Goal: Task Accomplishment & Management: Manage account settings

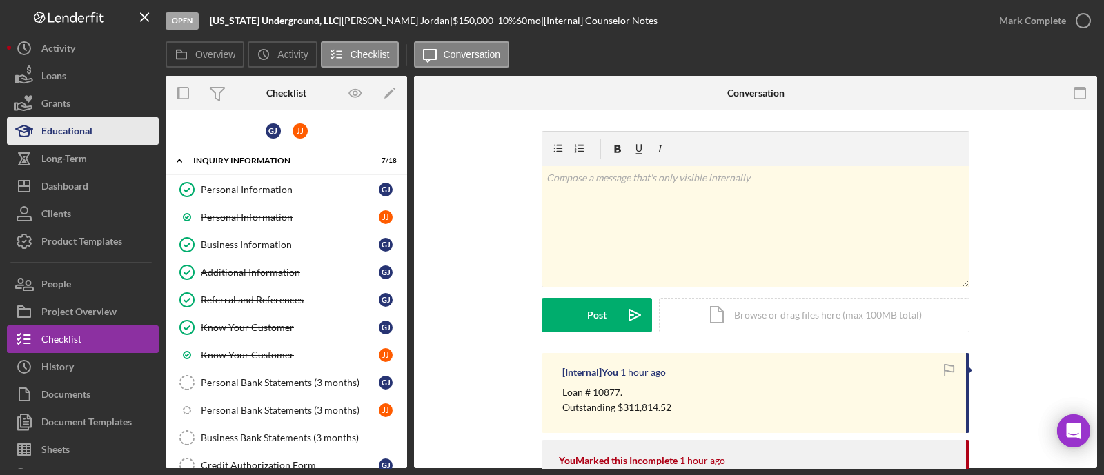
scroll to position [517, 0]
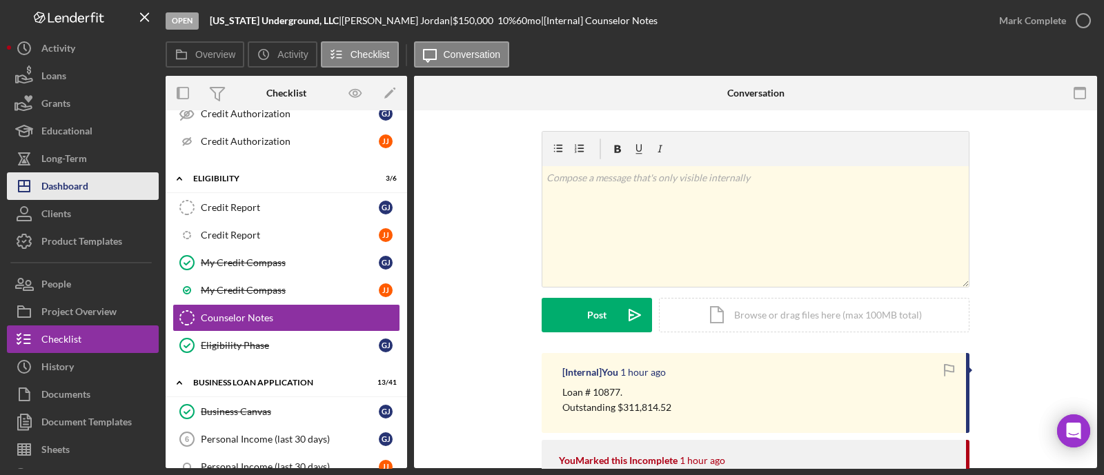
click at [90, 179] on button "Icon/Dashboard Dashboard" at bounding box center [83, 186] width 152 height 28
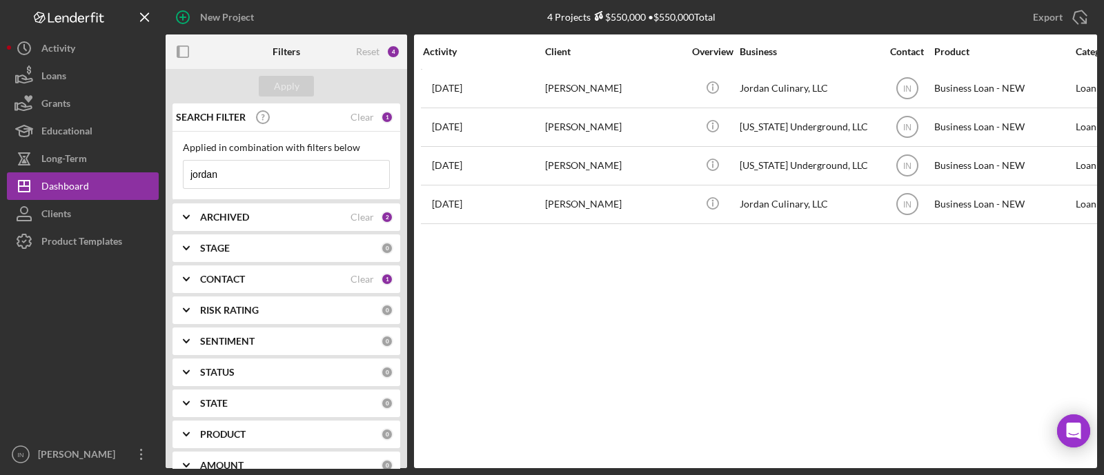
click at [281, 181] on input "jordan" at bounding box center [287, 175] width 206 height 28
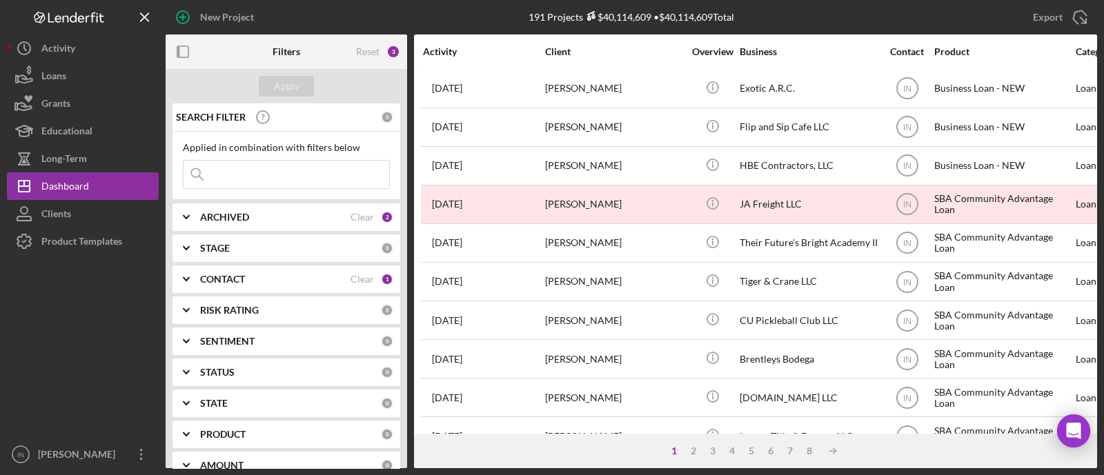
click at [272, 217] on div "ARCHIVED" at bounding box center [275, 217] width 150 height 11
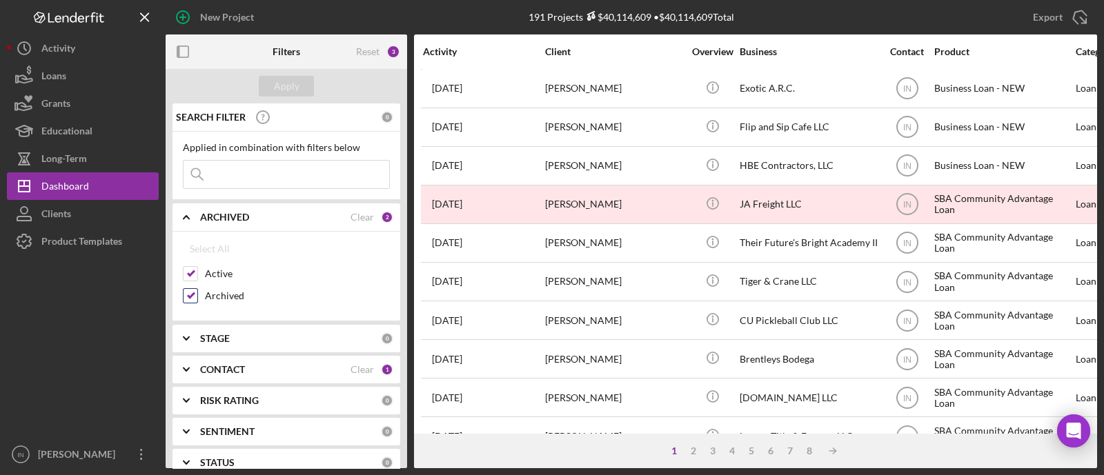
click at [189, 295] on input "Archived" at bounding box center [191, 296] width 14 height 14
checkbox input "false"
click at [281, 89] on div "Apply" at bounding box center [287, 86] width 26 height 21
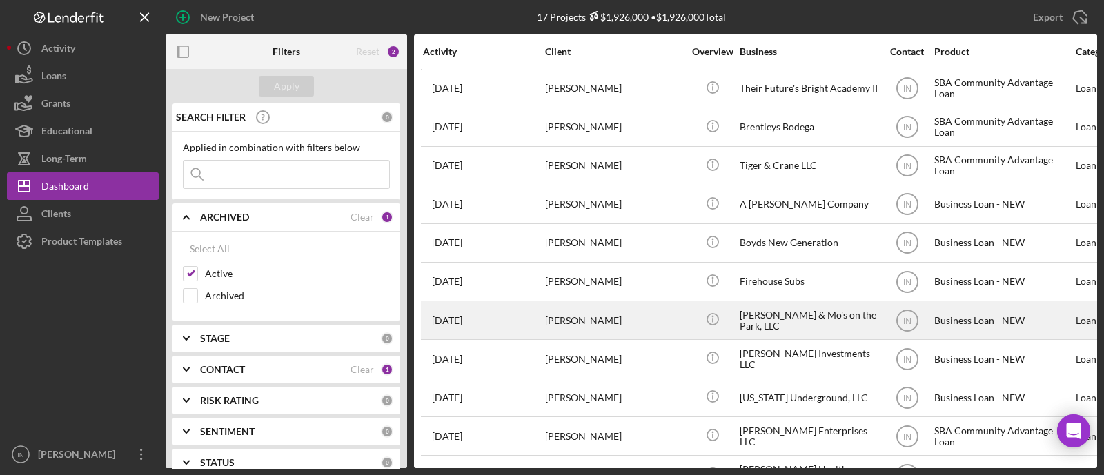
click at [631, 316] on div "[PERSON_NAME]" at bounding box center [614, 320] width 138 height 37
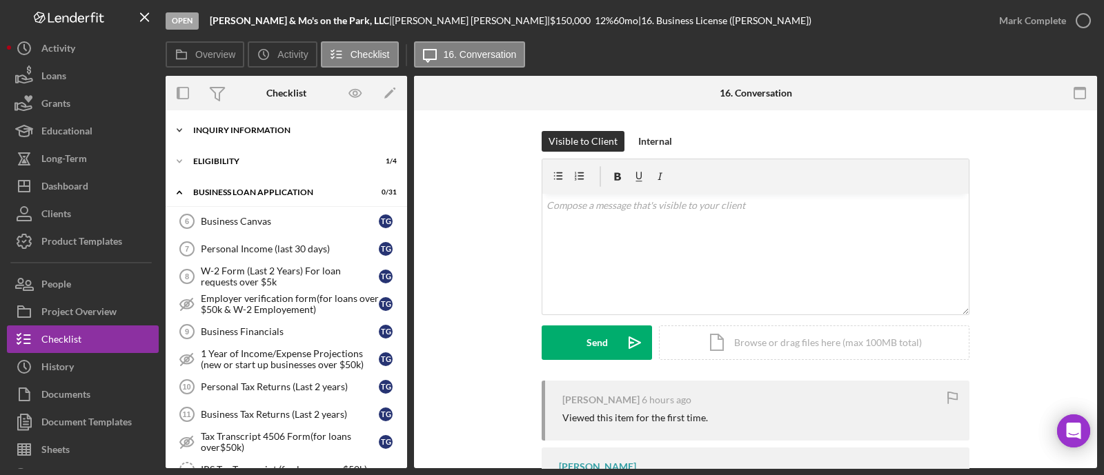
click at [251, 125] on div "Icon/Expander INQUIRY INFORMATION 0 / 11" at bounding box center [286, 131] width 241 height 28
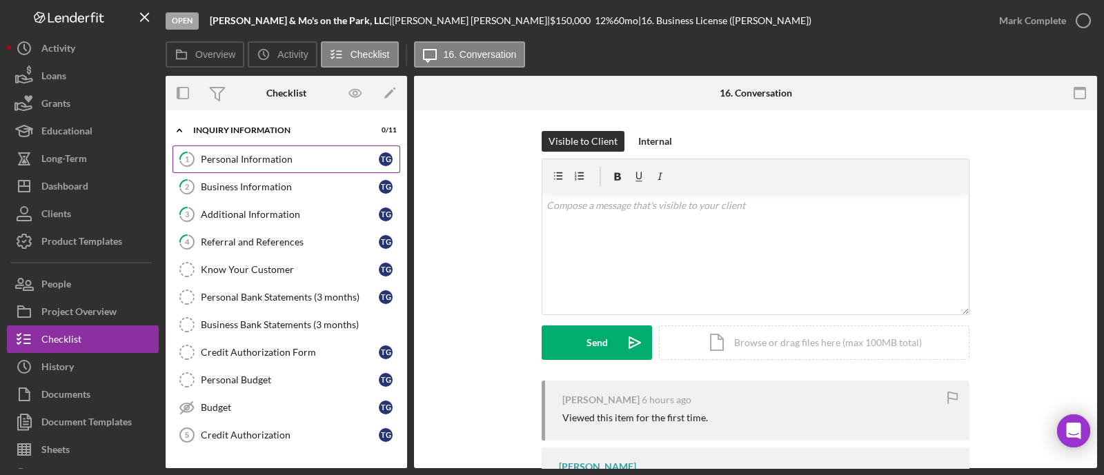
click at [301, 166] on link "1 Personal Information T G" at bounding box center [286, 160] width 228 height 28
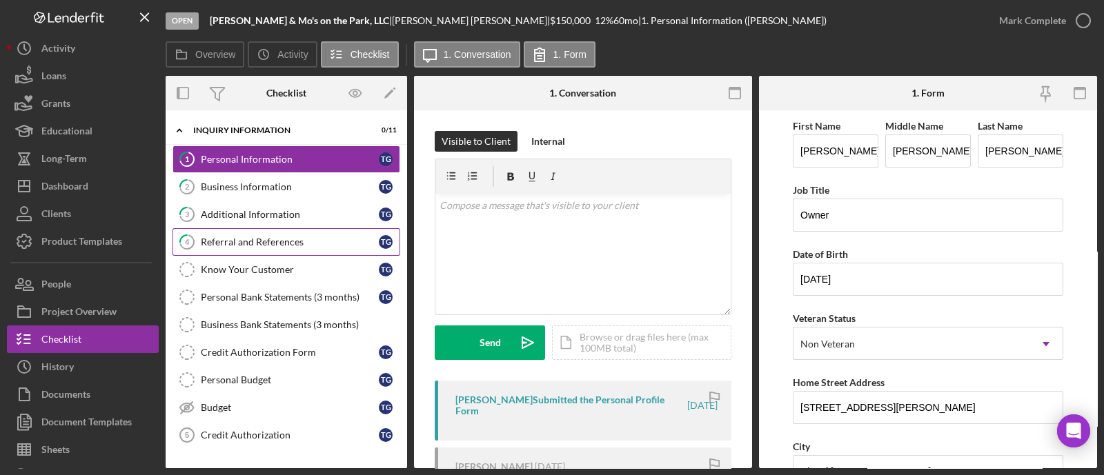
scroll to position [172, 0]
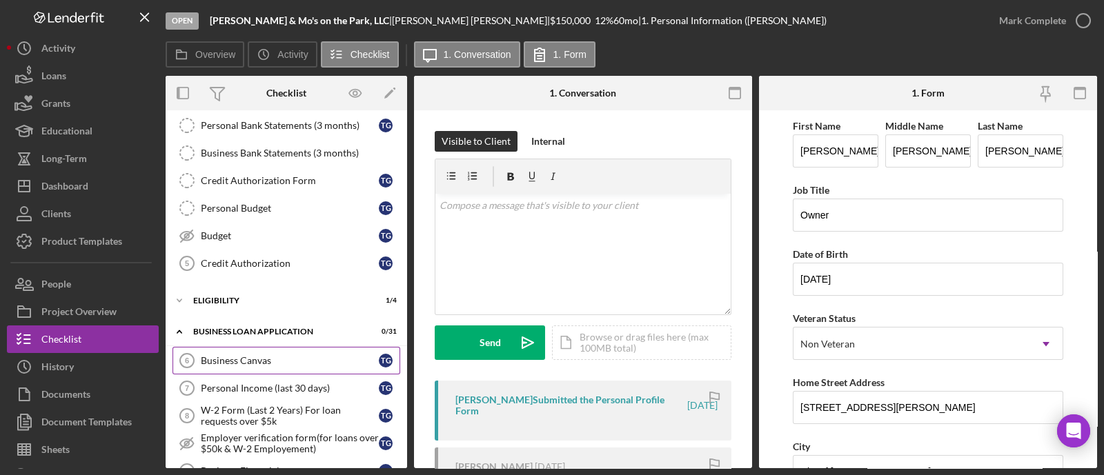
click at [262, 357] on div "Business Canvas" at bounding box center [290, 360] width 178 height 11
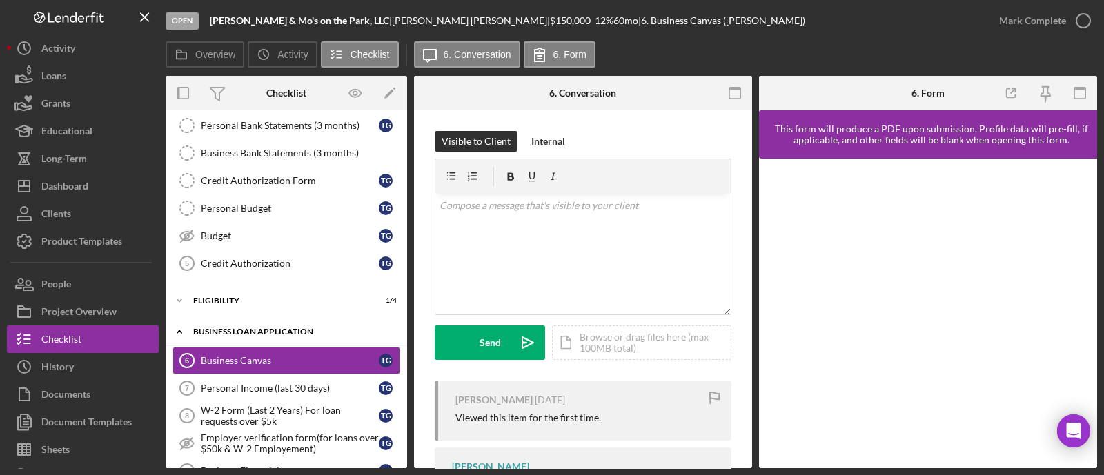
scroll to position [344, 0]
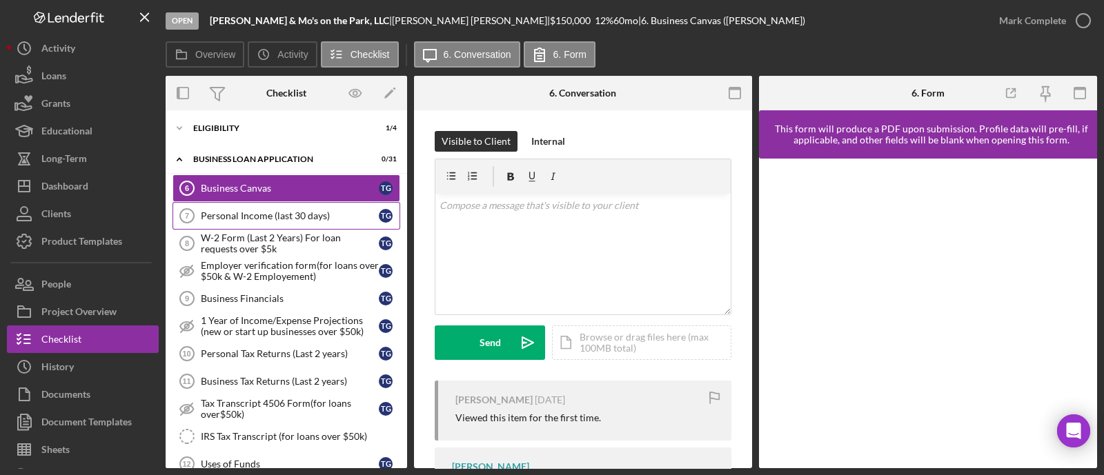
click at [283, 204] on link "Personal Income (last 30 days) 7 Personal Income (last 30 days) T G" at bounding box center [286, 216] width 228 height 28
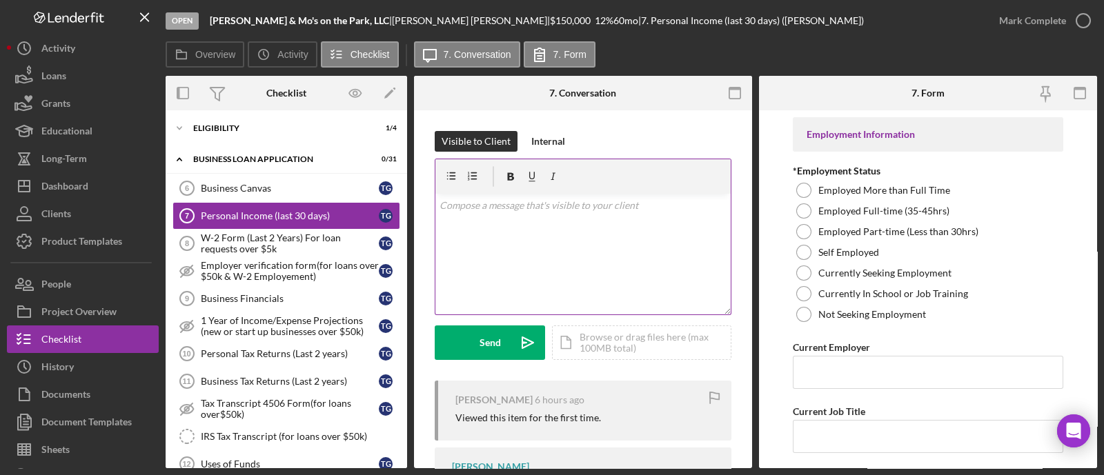
scroll to position [86, 0]
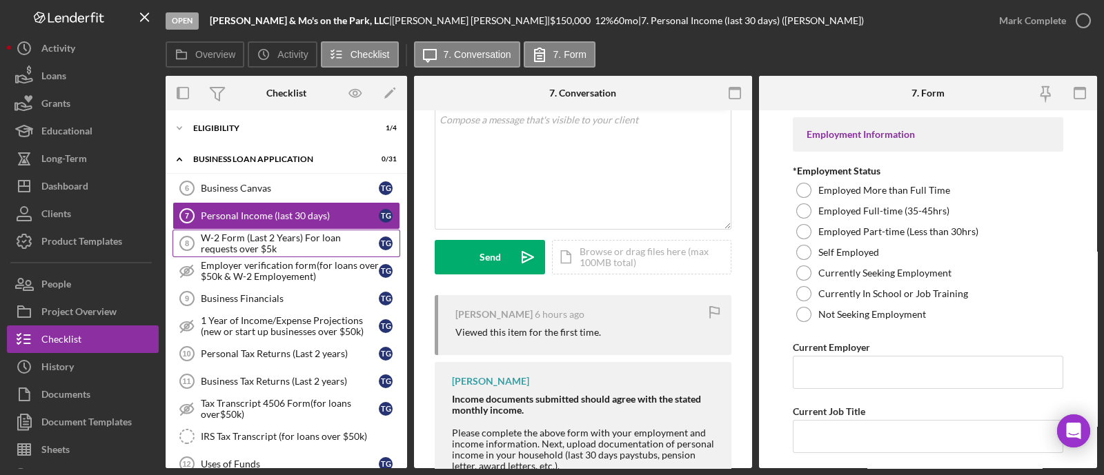
click at [239, 243] on div "W-2 Form (Last 2 Years) For loan requests over $5k" at bounding box center [290, 244] width 178 height 22
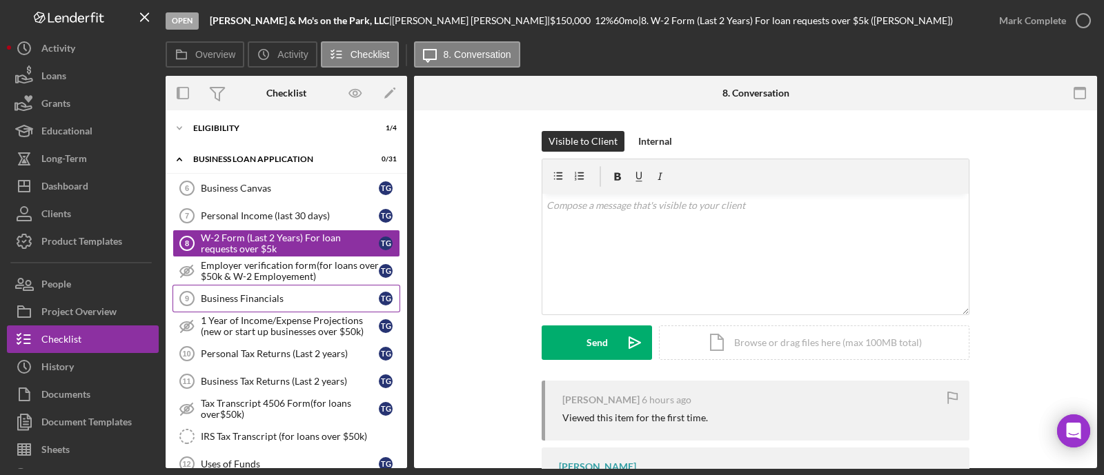
click at [308, 293] on div "Business Financials" at bounding box center [290, 298] width 178 height 11
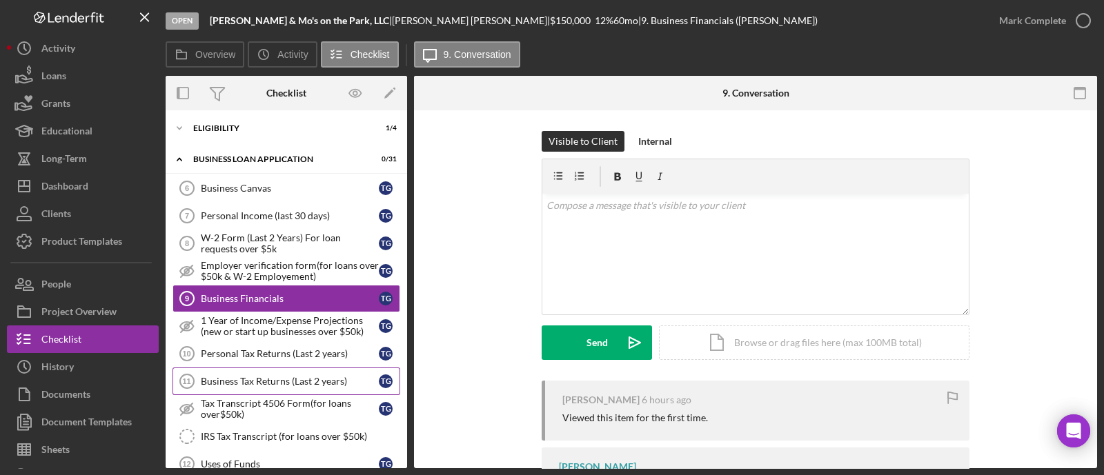
scroll to position [431, 0]
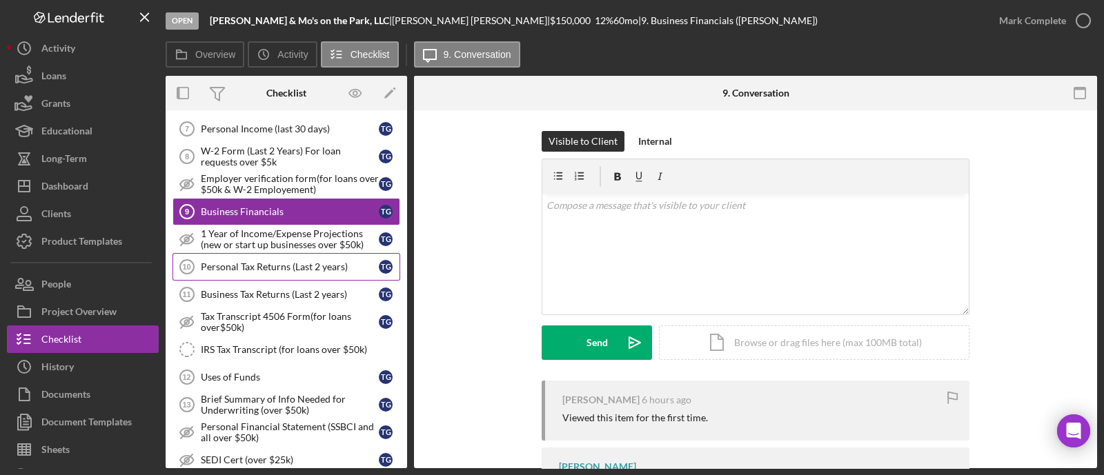
click at [298, 262] on div "Personal Tax Returns (Last 2 years)" at bounding box center [290, 266] width 178 height 11
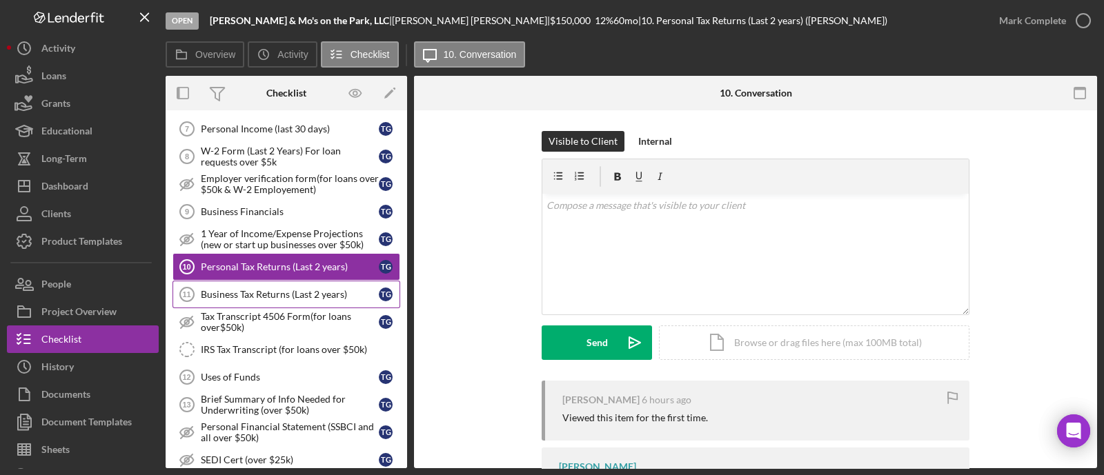
click at [297, 281] on link "Business Tax Returns (Last 2 years) 11 Business Tax Returns (Last 2 years) T G" at bounding box center [286, 295] width 228 height 28
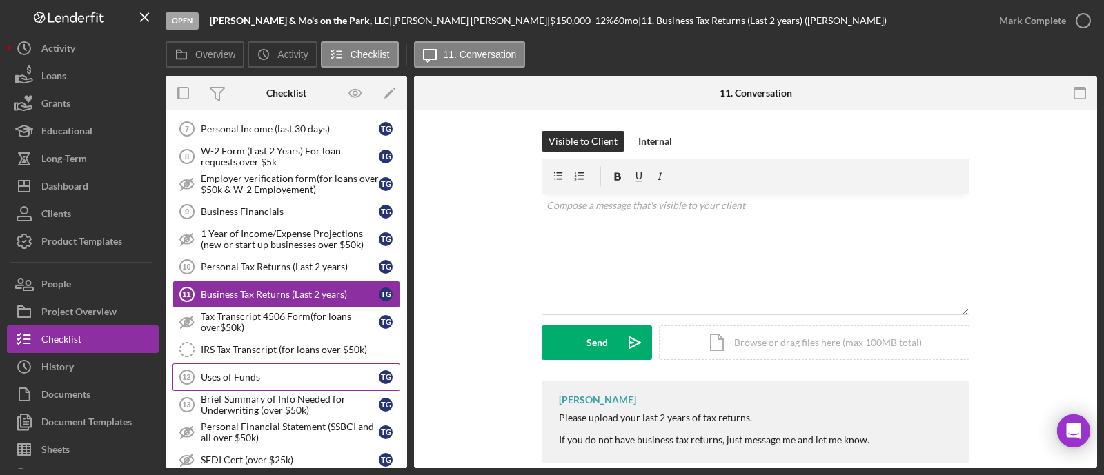
scroll to position [517, 0]
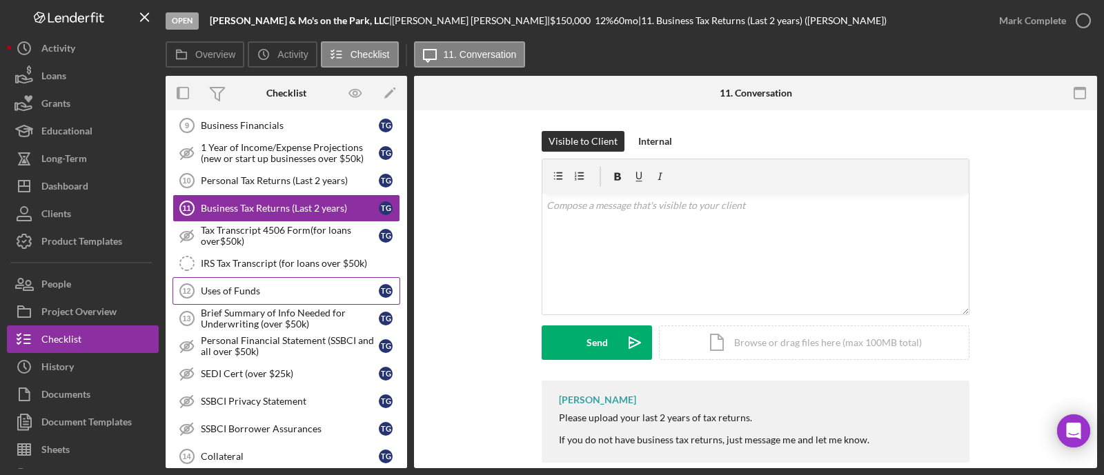
click at [299, 288] on div "Uses of Funds" at bounding box center [290, 291] width 178 height 11
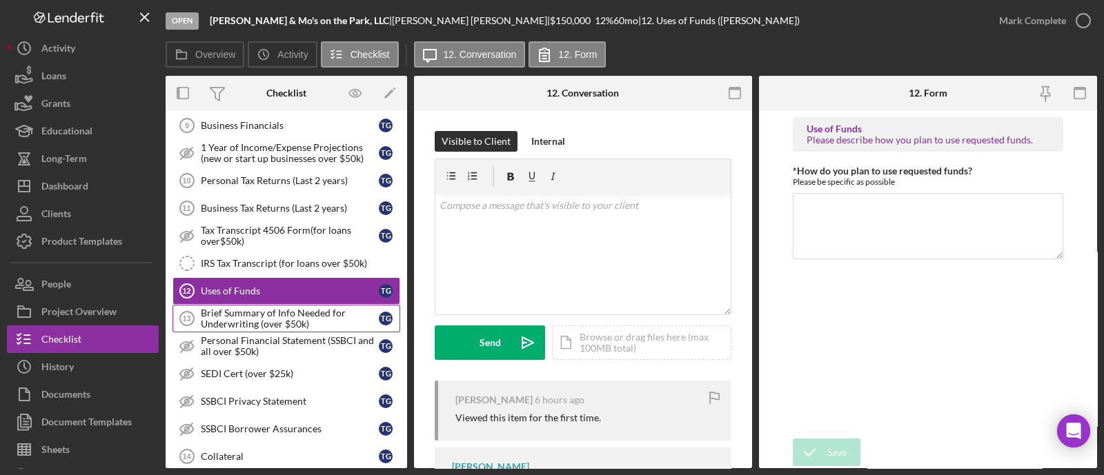
click at [290, 308] on div "Brief Summary of Info Needed for Underwriting (over $50k)" at bounding box center [290, 319] width 178 height 22
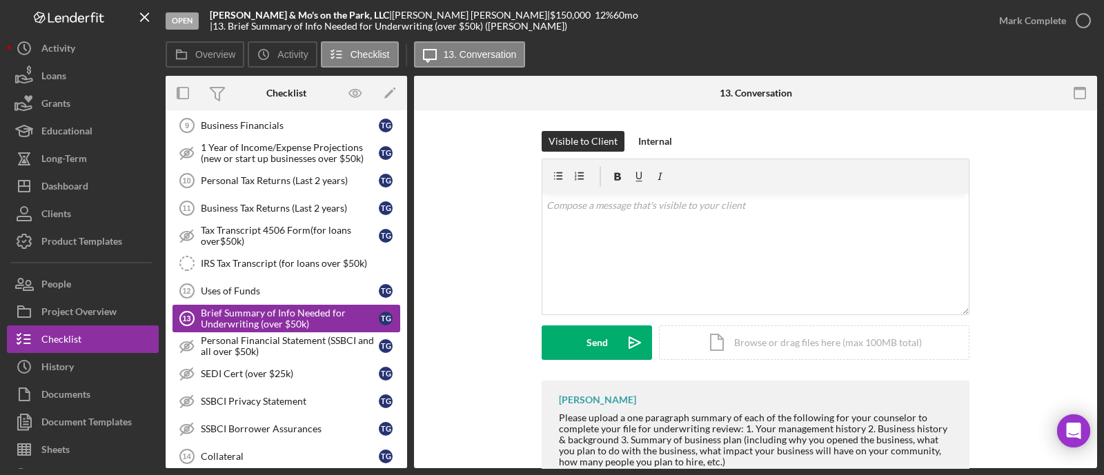
scroll to position [689, 0]
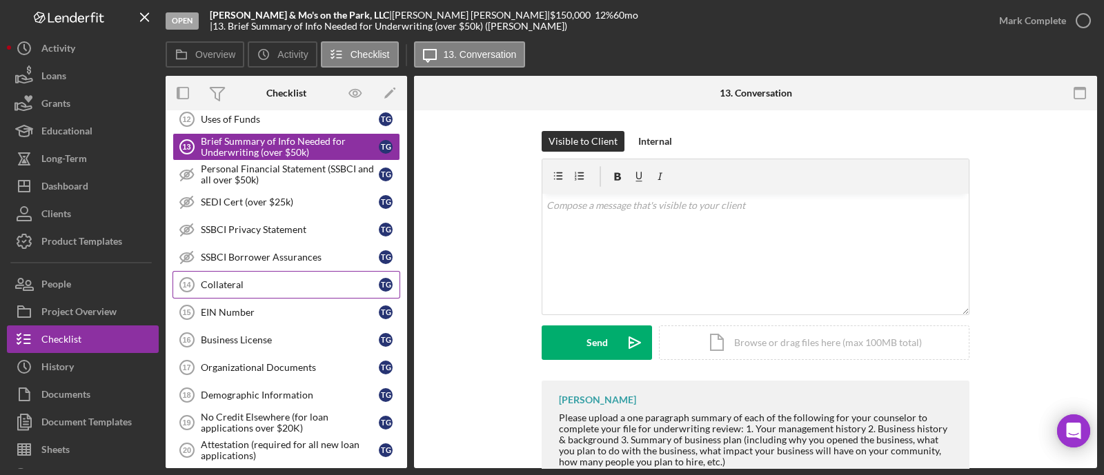
click at [292, 283] on link "Collateral 14 Collateral T G" at bounding box center [286, 285] width 228 height 28
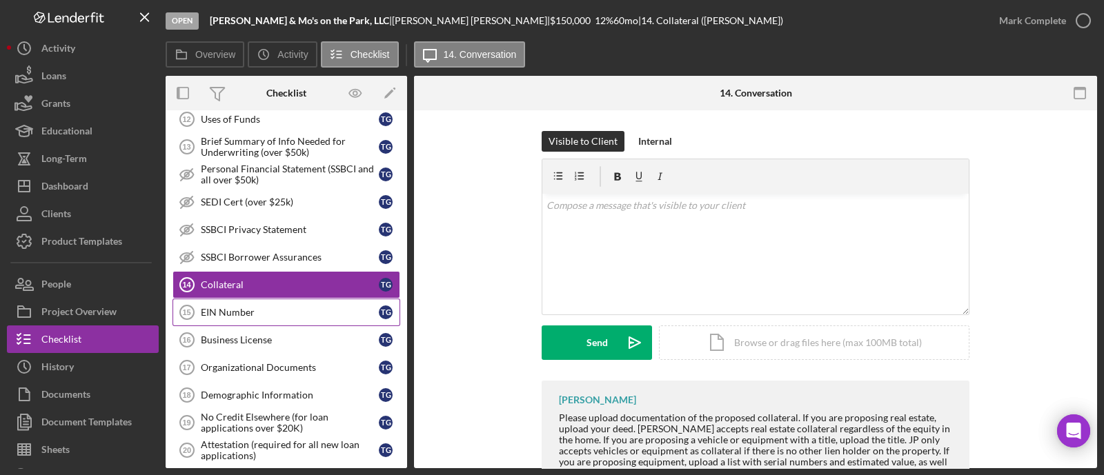
click at [289, 308] on div "EIN Number" at bounding box center [290, 312] width 178 height 11
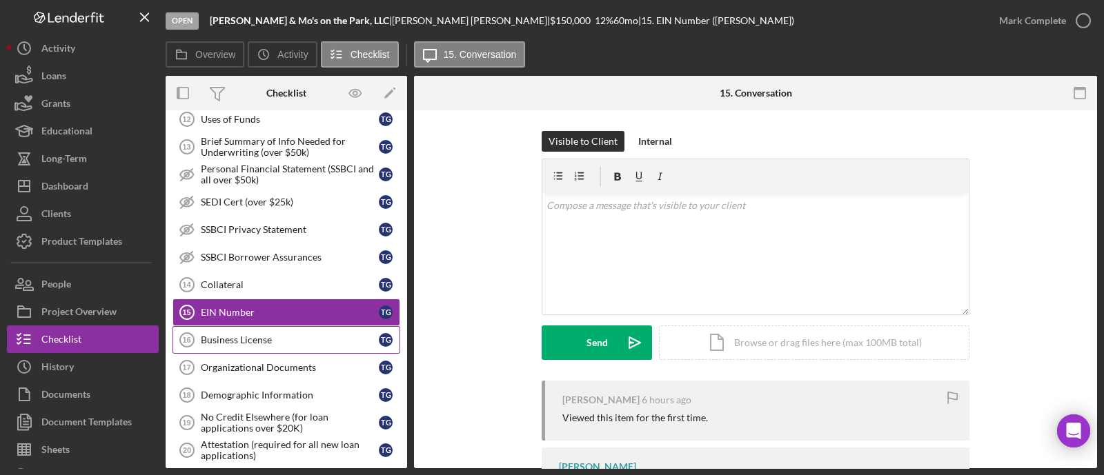
click at [233, 335] on div "Business License" at bounding box center [290, 340] width 178 height 11
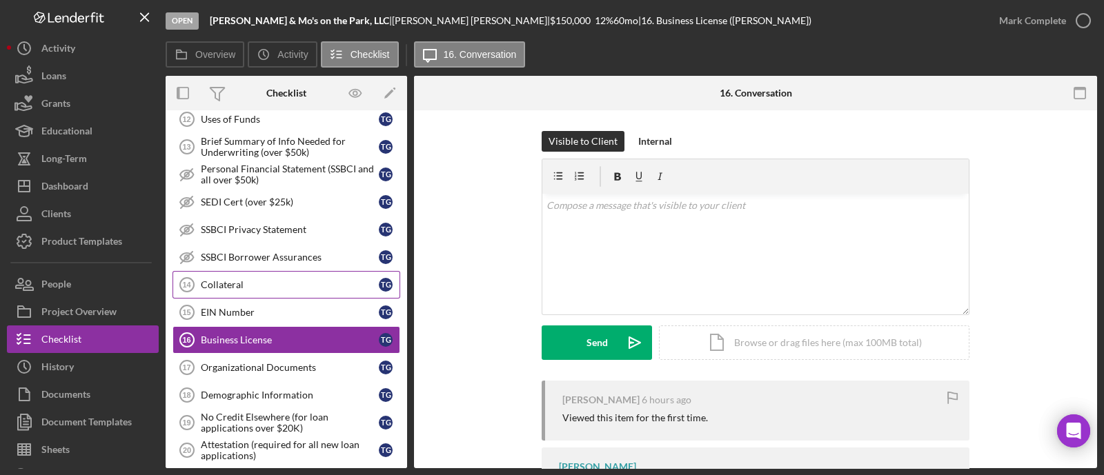
scroll to position [862, 0]
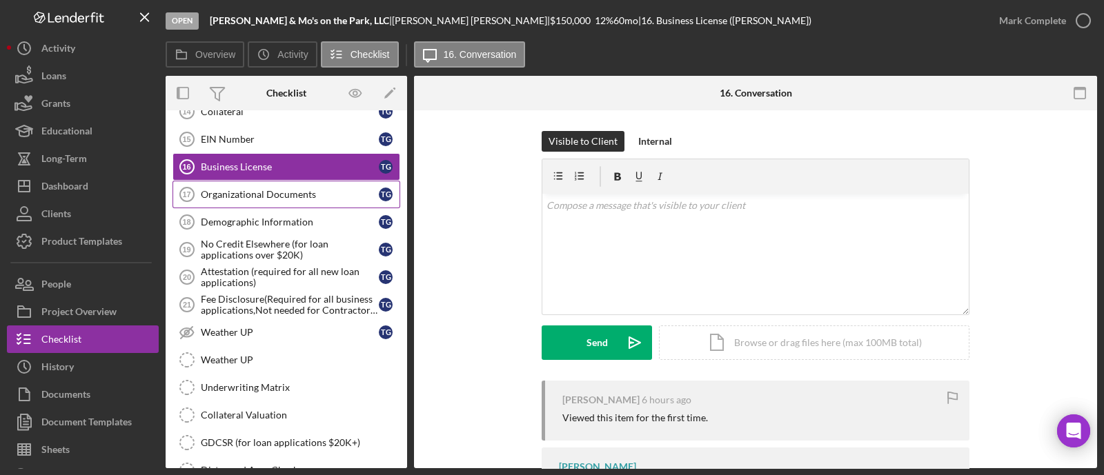
click at [259, 189] on div "Organizational Documents" at bounding box center [290, 194] width 178 height 11
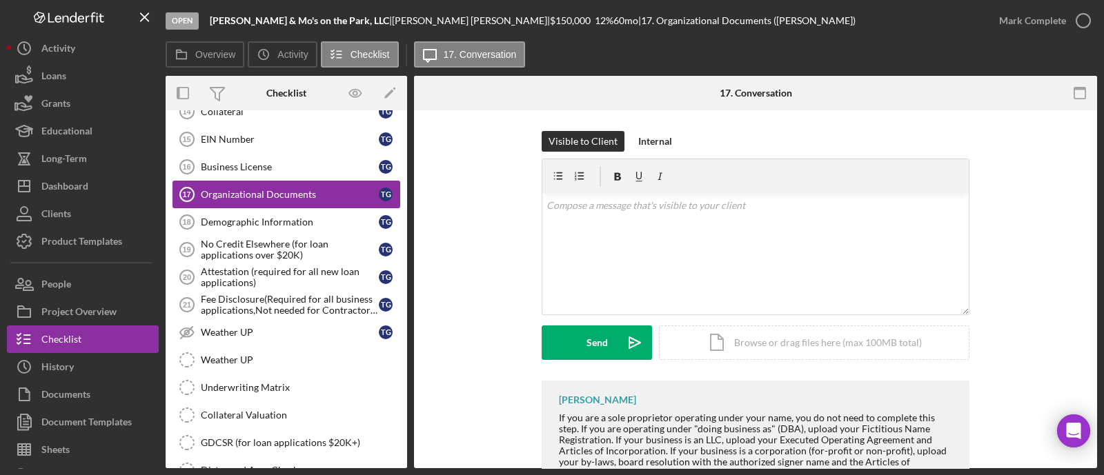
scroll to position [776, 0]
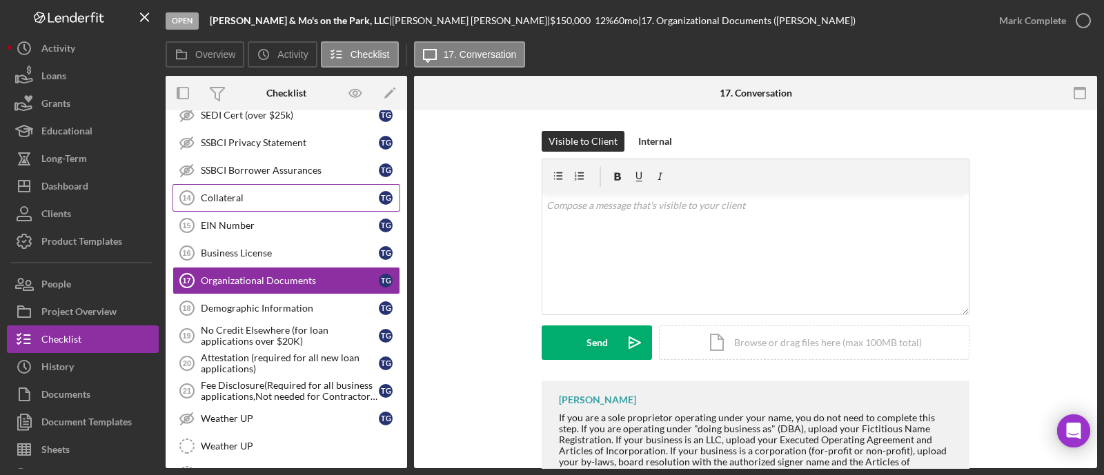
click at [250, 196] on div "Collateral" at bounding box center [290, 197] width 178 height 11
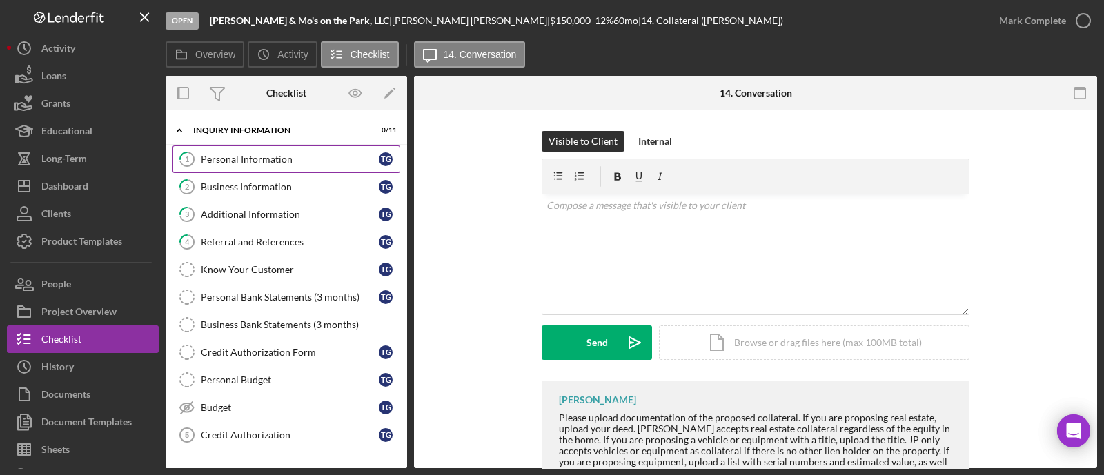
click at [265, 158] on div "Personal Information" at bounding box center [290, 159] width 178 height 11
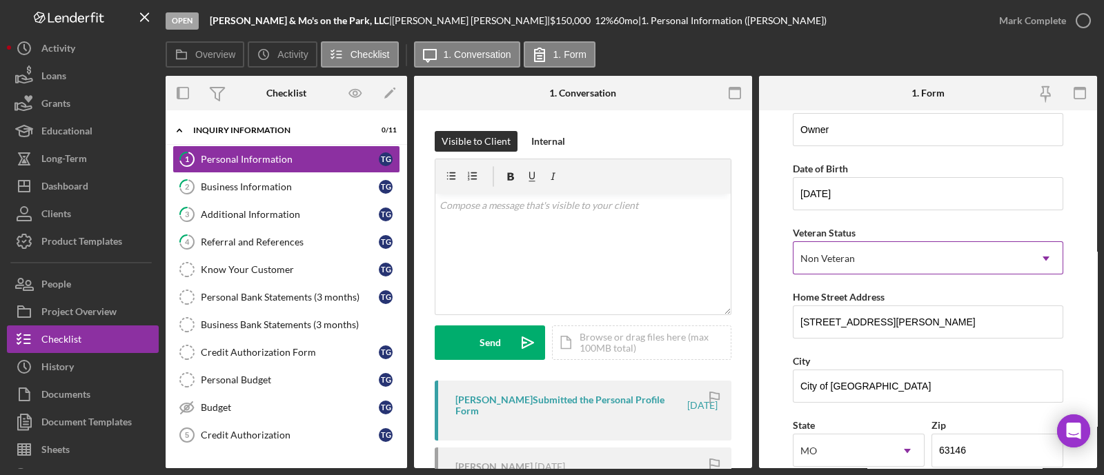
scroll to position [172, 0]
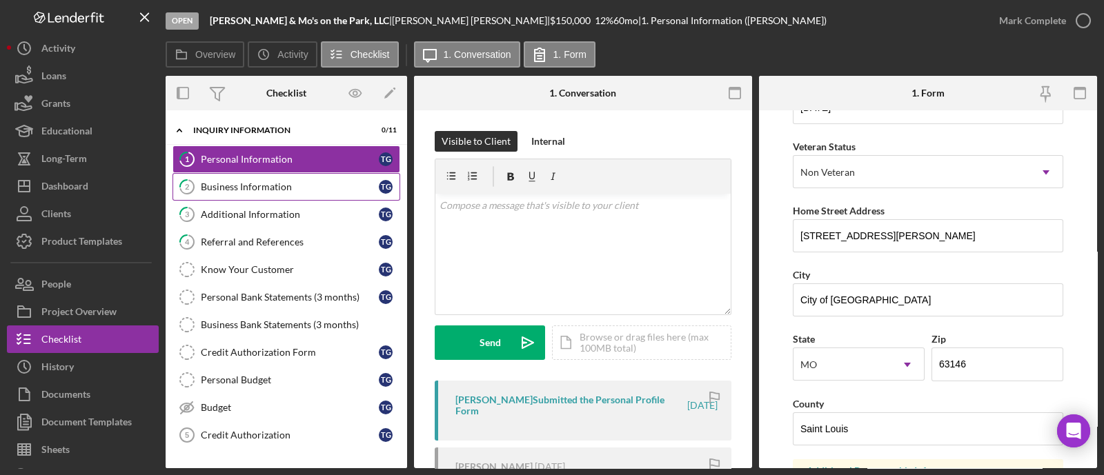
click at [270, 181] on div "Business Information" at bounding box center [290, 186] width 178 height 11
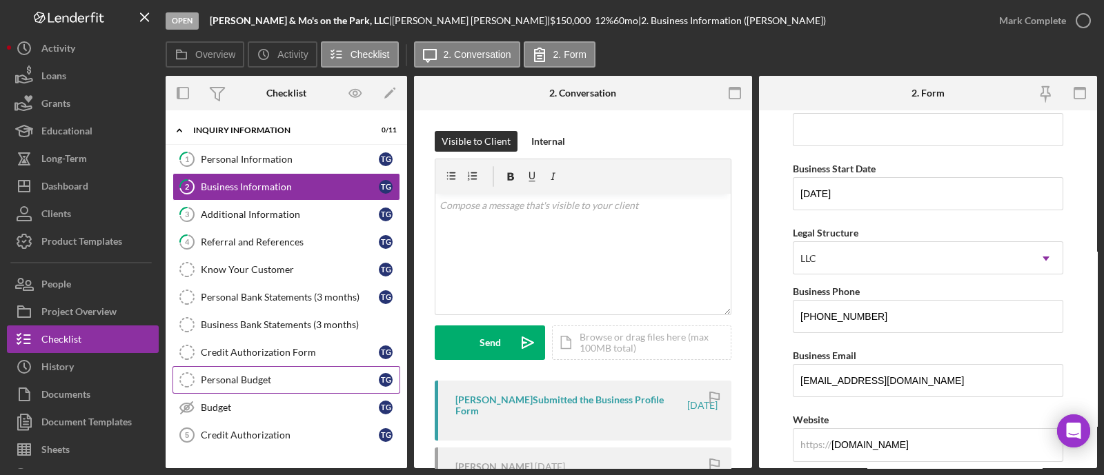
scroll to position [172, 0]
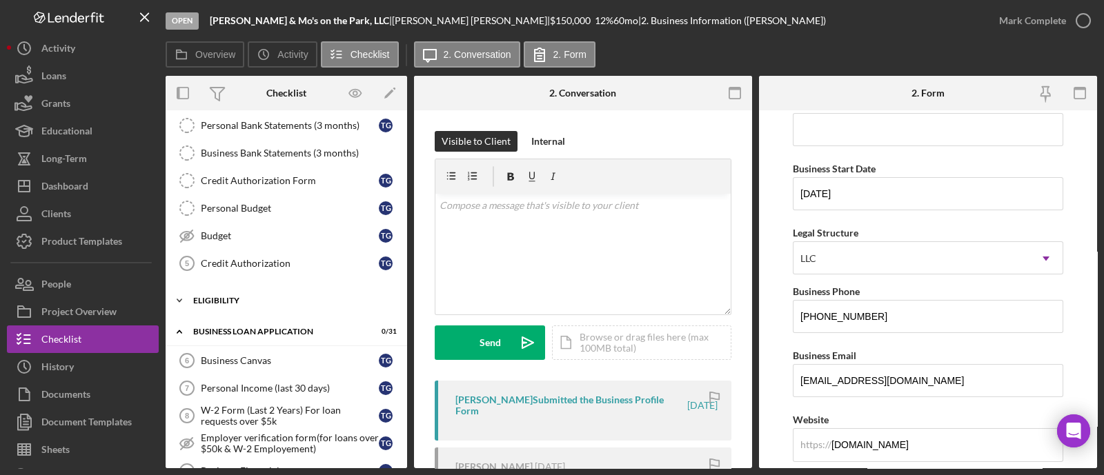
click at [262, 298] on div "ELIGIBILITY" at bounding box center [291, 301] width 197 height 8
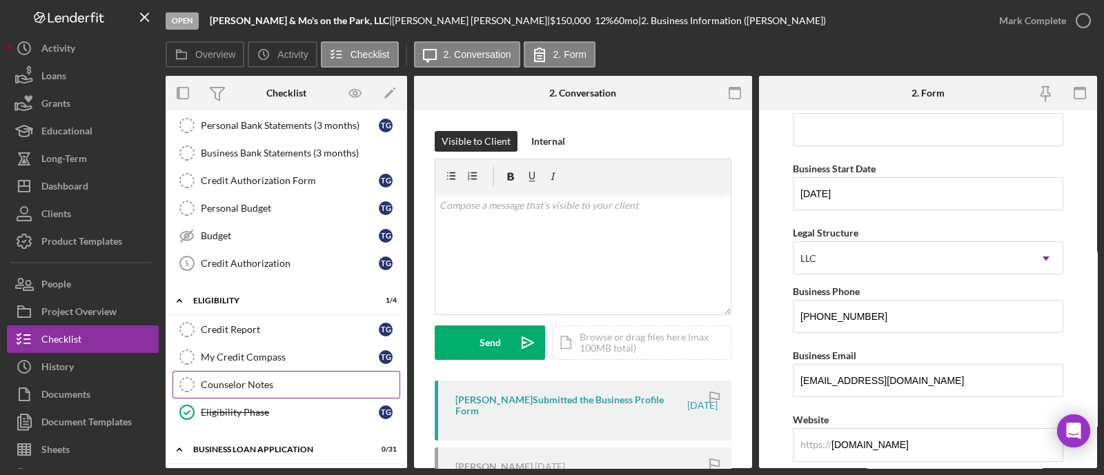
click at [259, 386] on link "Counselor Notes Counselor Notes" at bounding box center [286, 385] width 228 height 28
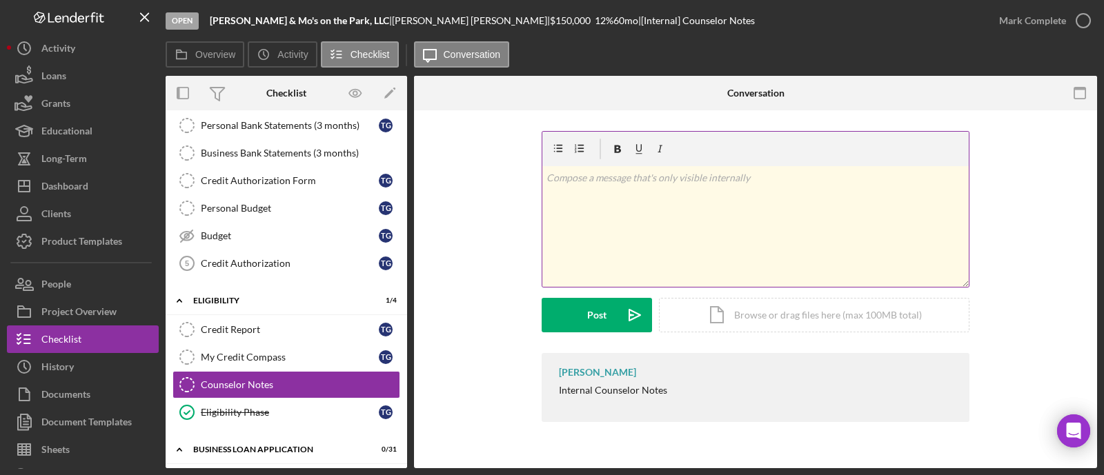
click at [620, 223] on div "v Color teal Color pink Remove color Add row above Add row below Add column bef…" at bounding box center [755, 226] width 426 height 121
click at [727, 222] on div "v Color teal Color pink Remove color Add row above Add row below Add column bef…" at bounding box center [755, 226] width 426 height 121
click at [580, 201] on p at bounding box center [755, 197] width 419 height 15
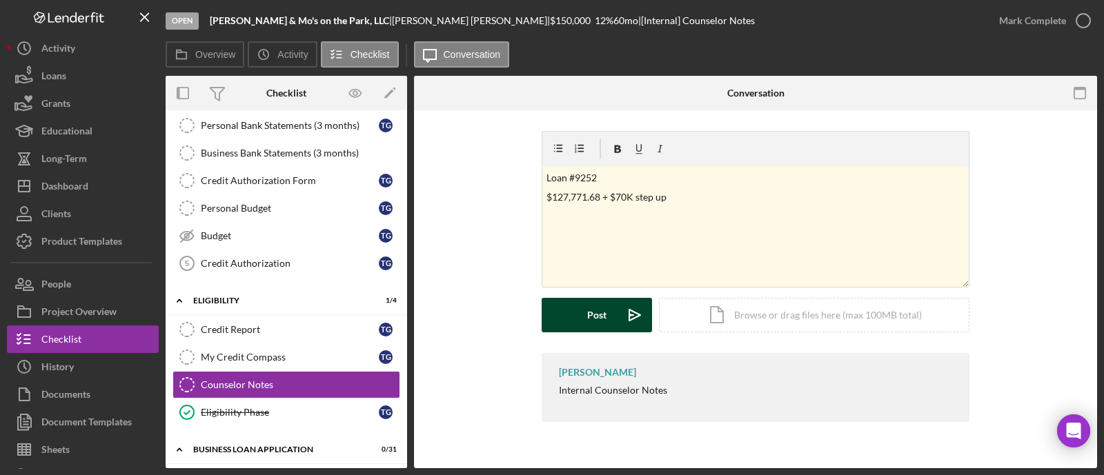
click at [603, 306] on div "Post" at bounding box center [596, 315] width 19 height 34
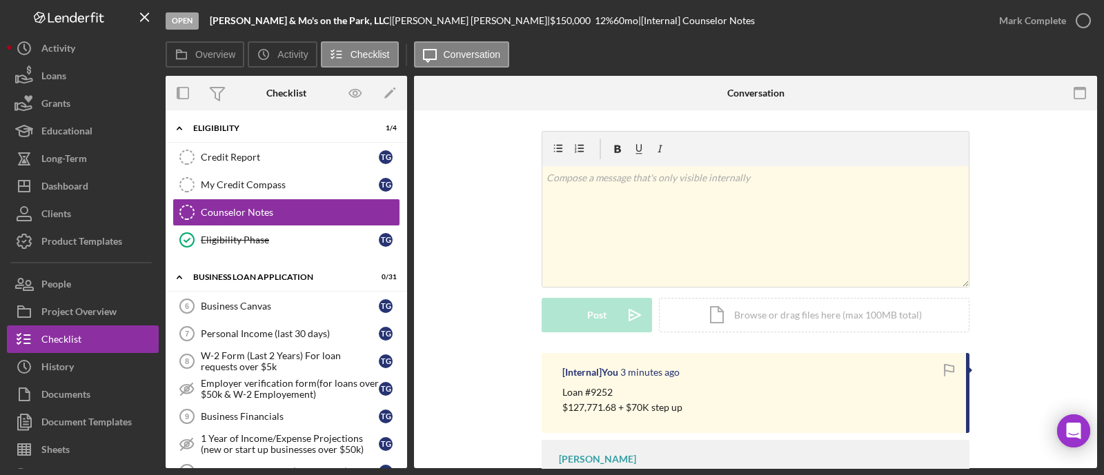
scroll to position [431, 0]
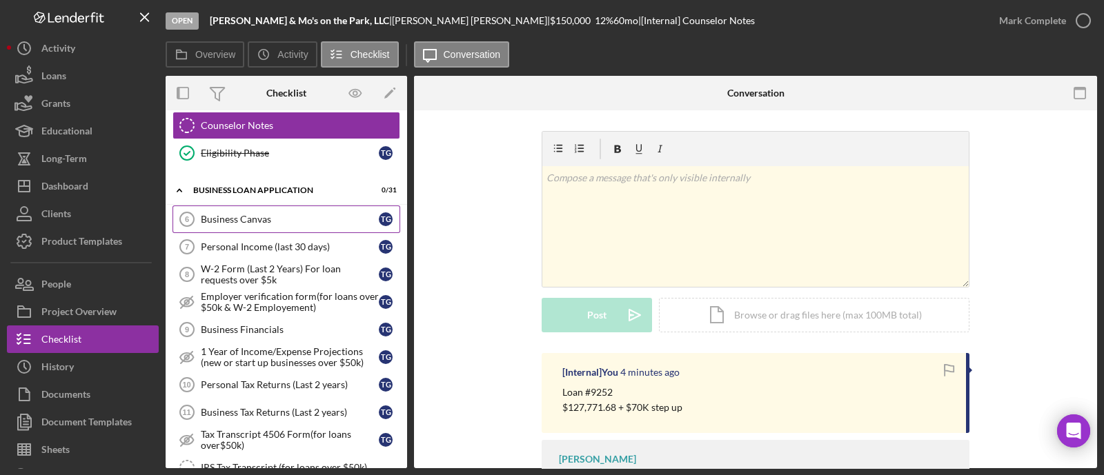
click at [259, 215] on div "Business Canvas" at bounding box center [290, 219] width 178 height 11
